Goal: Navigation & Orientation: Go to known website

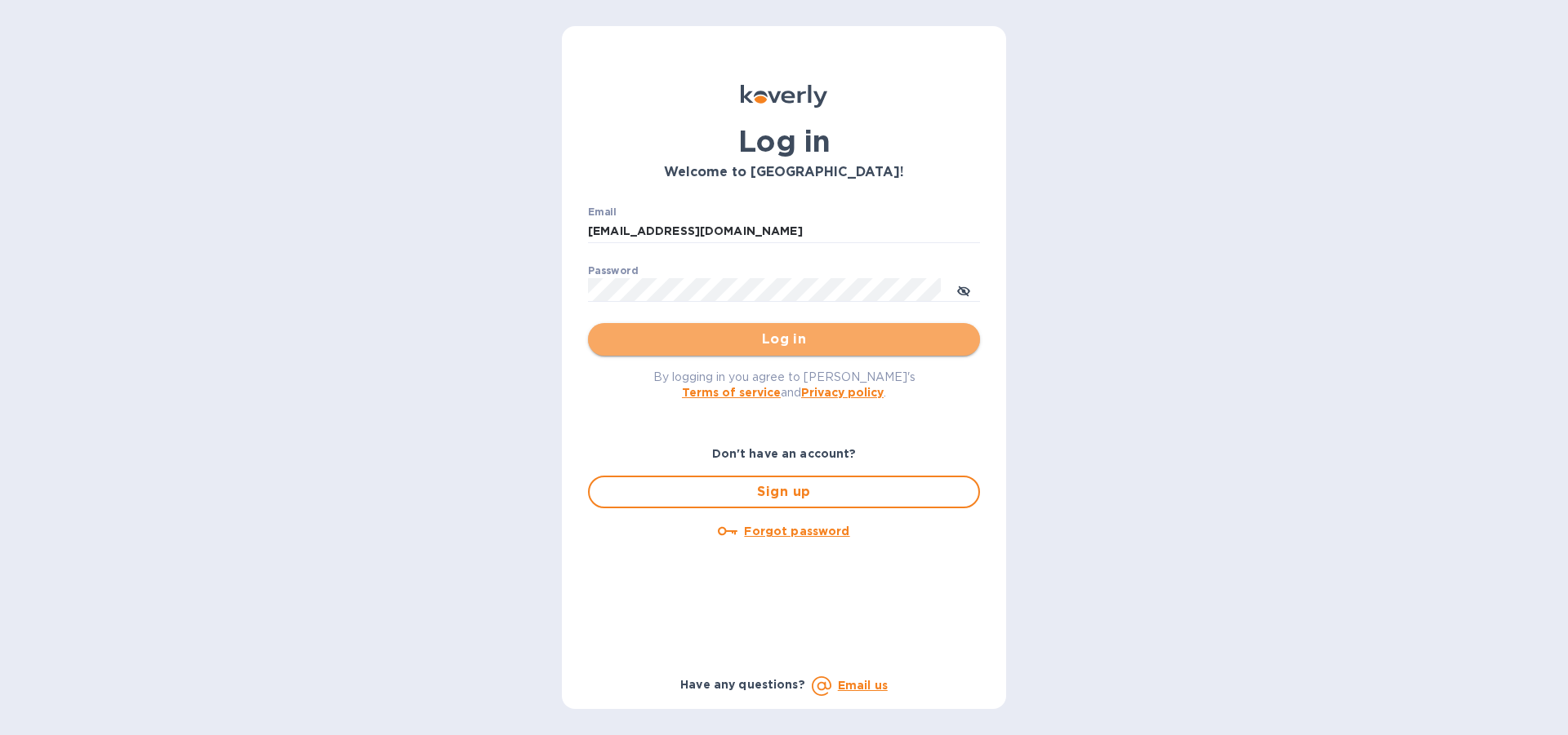
click at [763, 333] on span "Log in" at bounding box center [784, 339] width 366 height 19
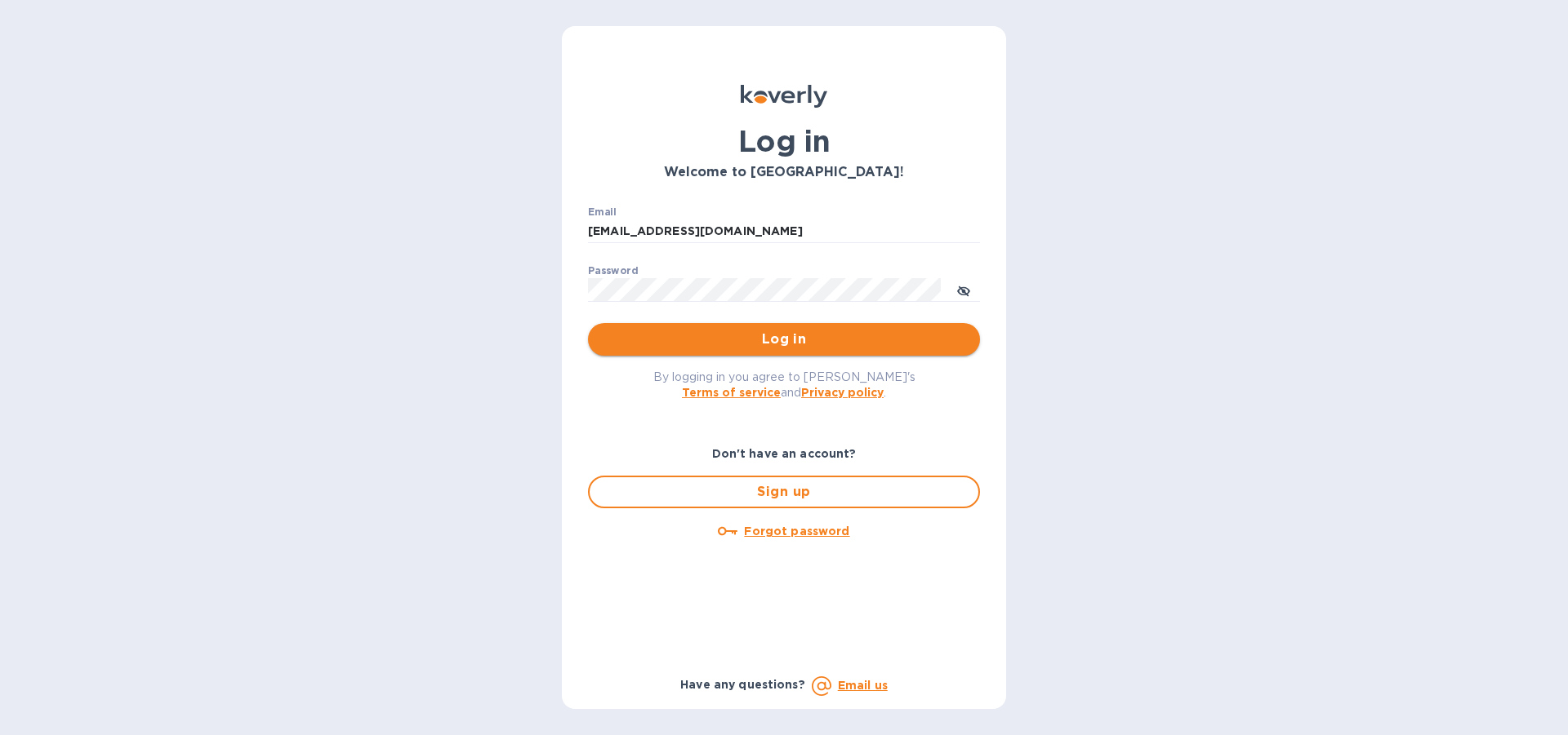
click at [781, 342] on span "Log in" at bounding box center [784, 339] width 366 height 19
click at [966, 292] on icon "toggle password visibility" at bounding box center [963, 291] width 13 height 13
click at [783, 337] on span "Log in" at bounding box center [784, 339] width 366 height 19
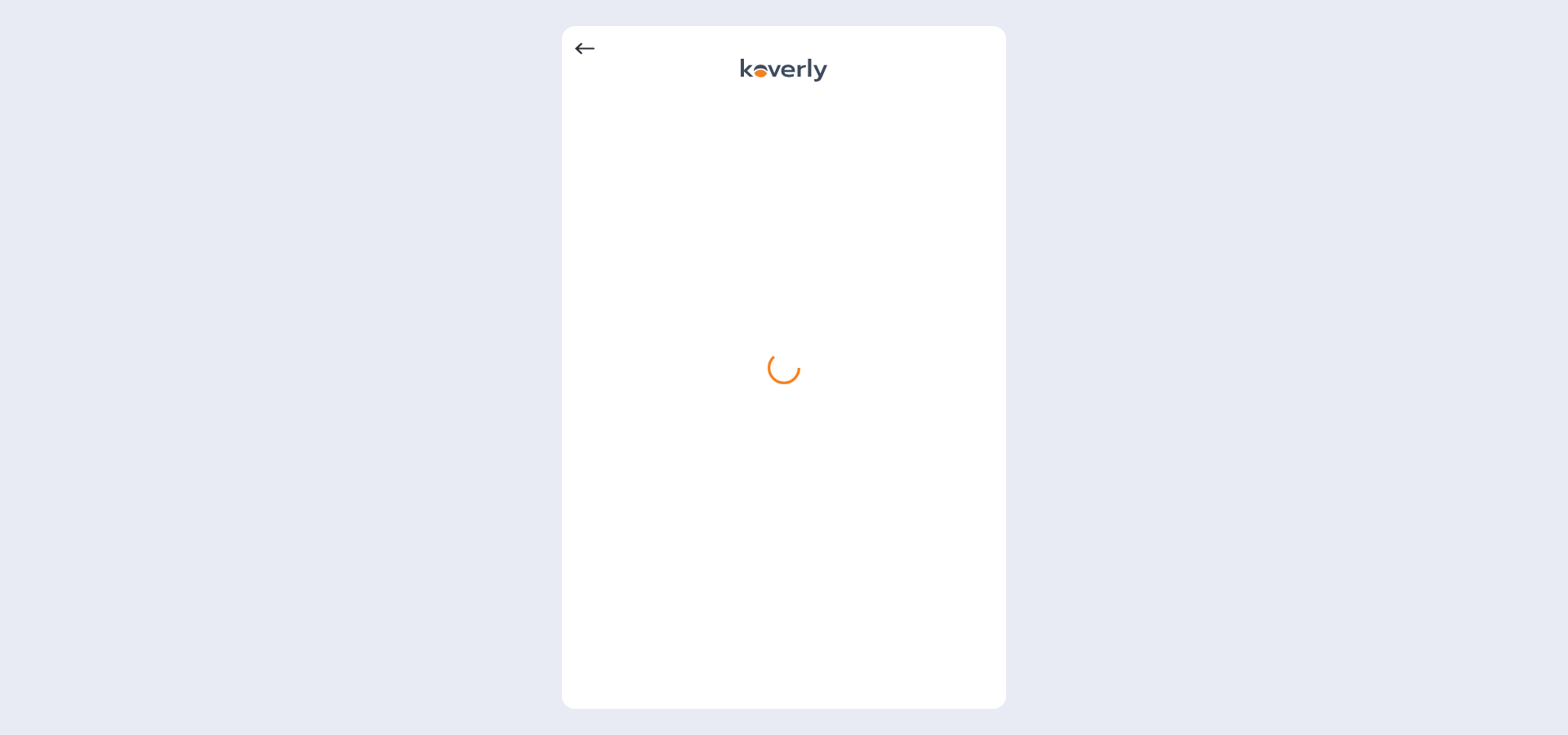
click at [586, 49] on icon at bounding box center [585, 49] width 19 height 12
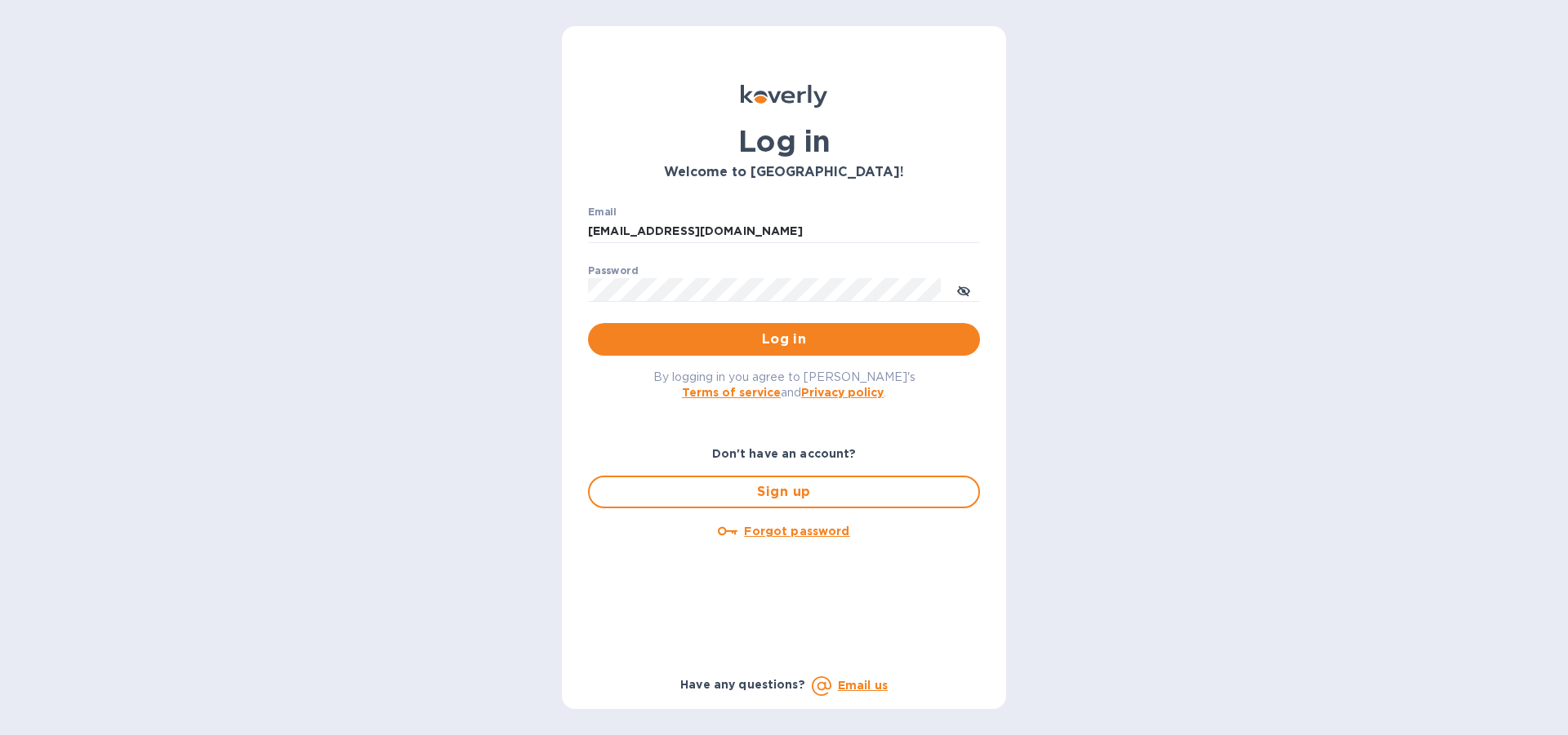
click at [586, 49] on div "Log in Welcome to [GEOGRAPHIC_DATA]! Email [EMAIL_ADDRESS][DOMAIN_NAME] ​ Passw…" at bounding box center [784, 368] width 445 height 683
click at [774, 339] on span "Log in" at bounding box center [784, 339] width 366 height 19
